Goal: Obtain resource: Obtain resource

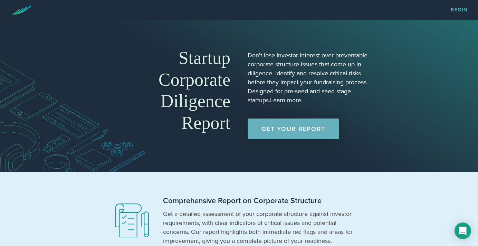
click at [299, 131] on link "Get Your Report" at bounding box center [292, 128] width 91 height 21
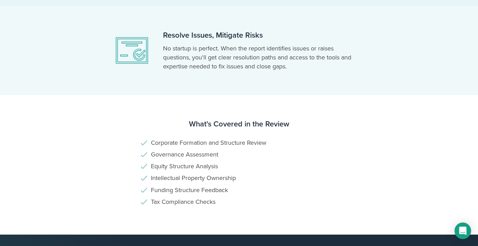
scroll to position [363, 0]
